Goal: Information Seeking & Learning: Learn about a topic

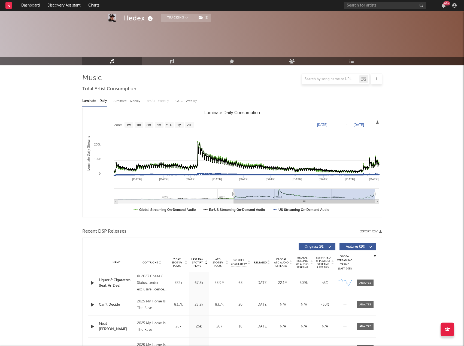
select select "6m"
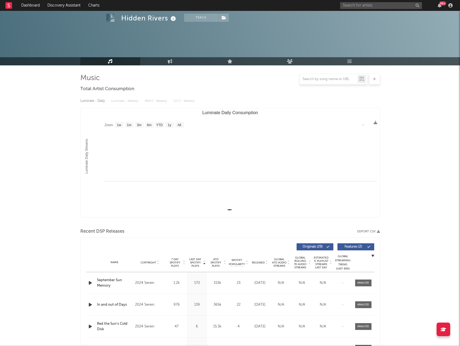
select select "1w"
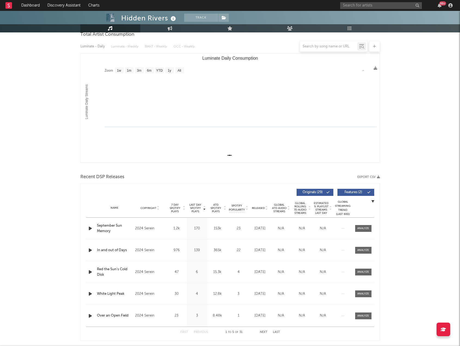
click at [377, 2] on div "99 +" at bounding box center [397, 5] width 114 height 11
click at [373, 6] on input "text" at bounding box center [381, 5] width 82 height 7
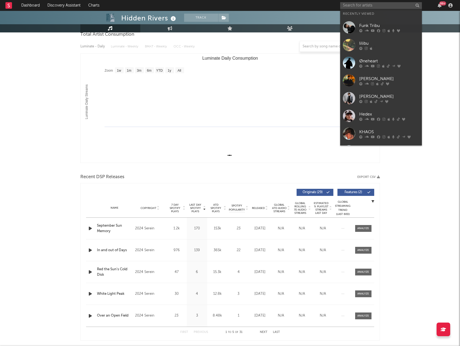
click at [379, 76] on div "[PERSON_NAME]" at bounding box center [389, 78] width 60 height 7
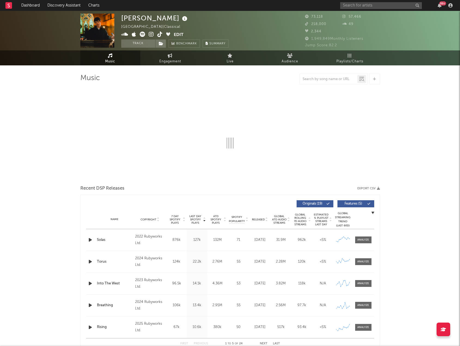
select select "6m"
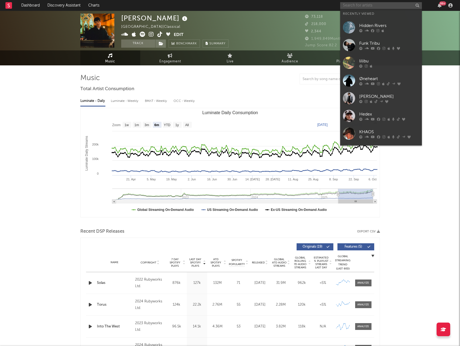
click at [347, 6] on input "text" at bounding box center [381, 5] width 82 height 7
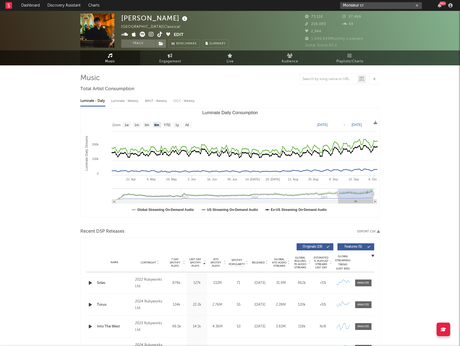
type input "Monsieur cr"
click at [400, 1] on div "Monsieur cr 99 +" at bounding box center [397, 5] width 114 height 11
click at [392, 7] on input "Monsieur cr" at bounding box center [381, 5] width 82 height 7
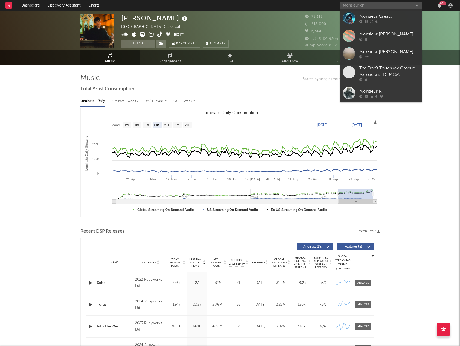
click at [386, 38] on div at bounding box center [389, 38] width 60 height 3
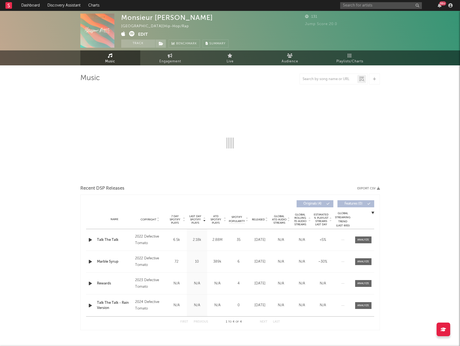
select select "6m"
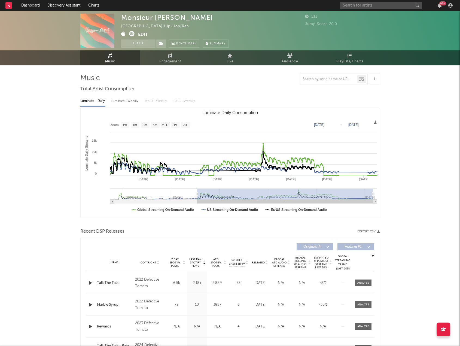
drag, startPoint x: 301, startPoint y: 195, endPoint x: 186, endPoint y: 202, distance: 115.1
click at [186, 202] on g "Luminate Daily Consumption" at bounding box center [243, 195] width 267 height 15
type input "[DATE]"
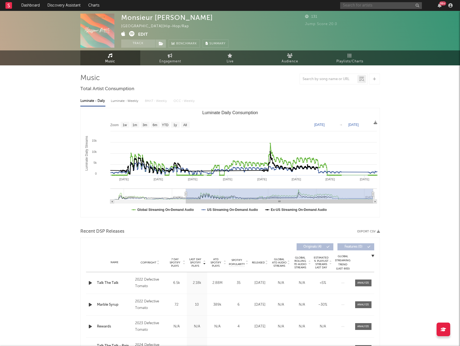
click at [359, 5] on input "text" at bounding box center [381, 5] width 82 height 7
click at [55, 89] on div "Monsieur [PERSON_NAME] [GEOGRAPHIC_DATA] | Hip-Hop/Rap Edit Track Benchmark Sum…" at bounding box center [230, 205] width 460 height 388
click at [352, 6] on input "text" at bounding box center [381, 5] width 82 height 7
type input "Choftus Leek"
click at [388, 20] on div at bounding box center [389, 21] width 60 height 3
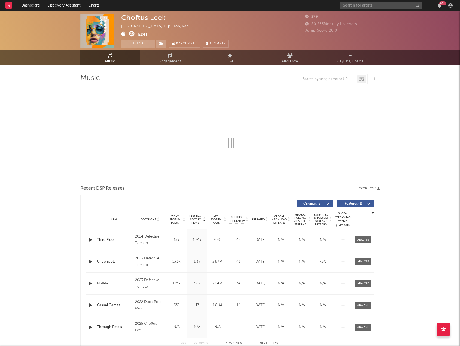
select select "6m"
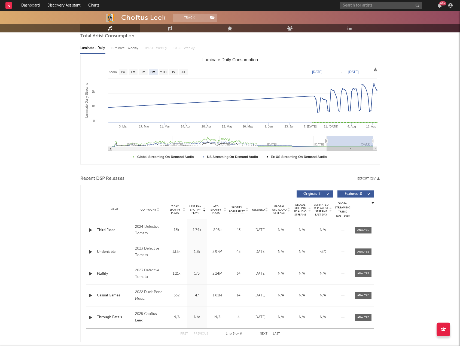
scroll to position [54, 0]
